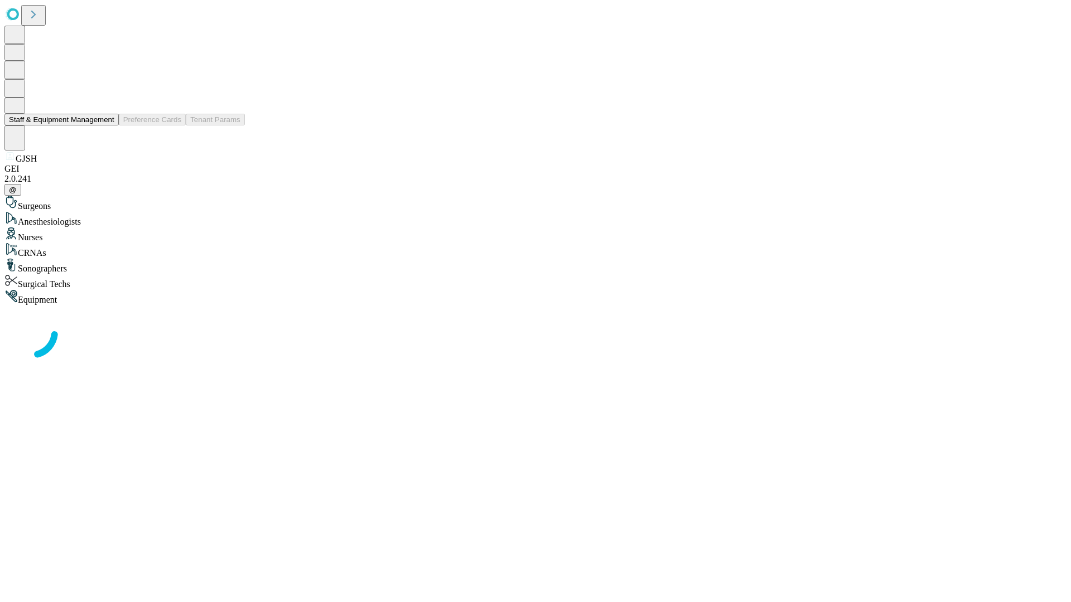
click at [107, 125] on button "Staff & Equipment Management" at bounding box center [61, 120] width 114 height 12
